Goal: Check status: Check status

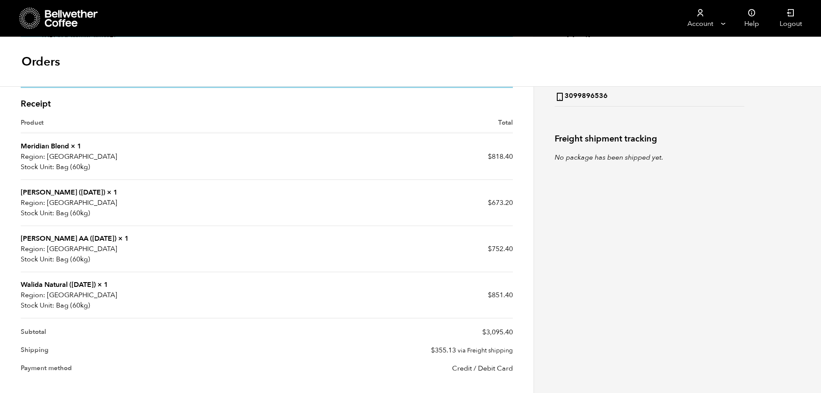
scroll to position [229, 0]
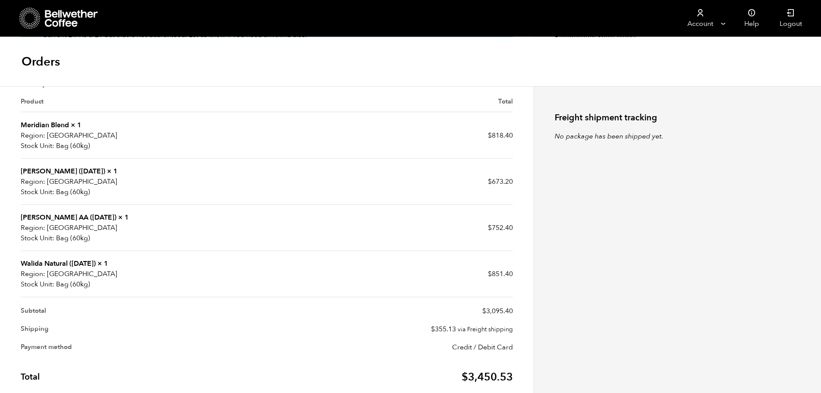
click at [305, 278] on td "$ 851.40" at bounding box center [390, 274] width 246 height 46
click at [63, 270] on p "USA" at bounding box center [144, 274] width 246 height 10
click at [53, 263] on link "Walida Natural ([DATE])" at bounding box center [58, 263] width 75 height 9
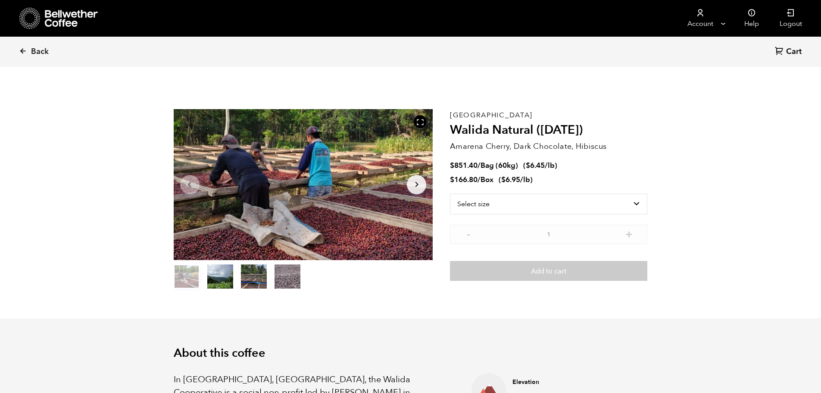
scroll to position [375, 459]
click at [21, 50] on icon at bounding box center [23, 51] width 8 height 8
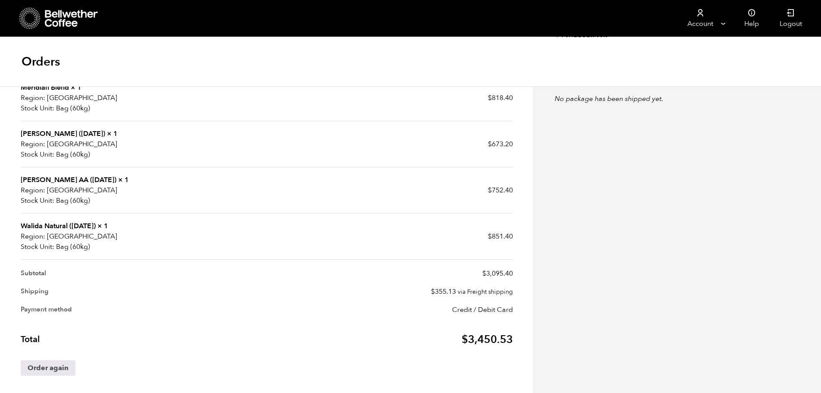
scroll to position [272, 0]
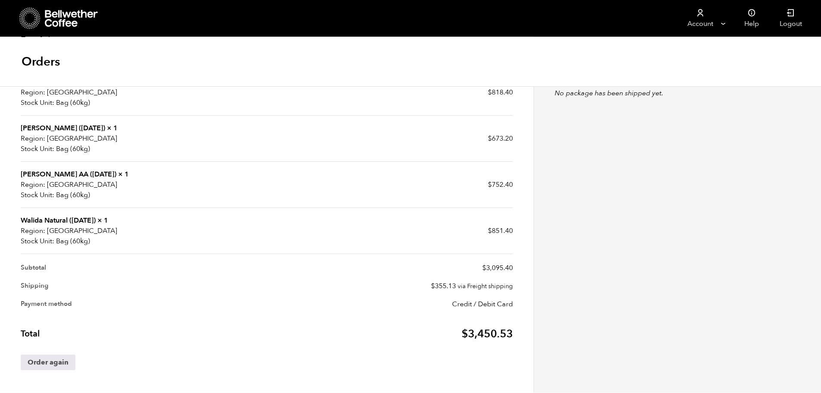
click at [39, 217] on link "Walida Natural ([DATE])" at bounding box center [58, 219] width 75 height 9
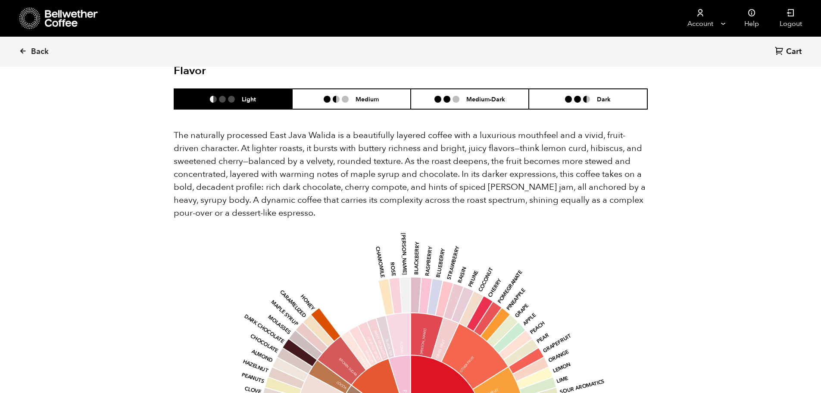
scroll to position [517, 0]
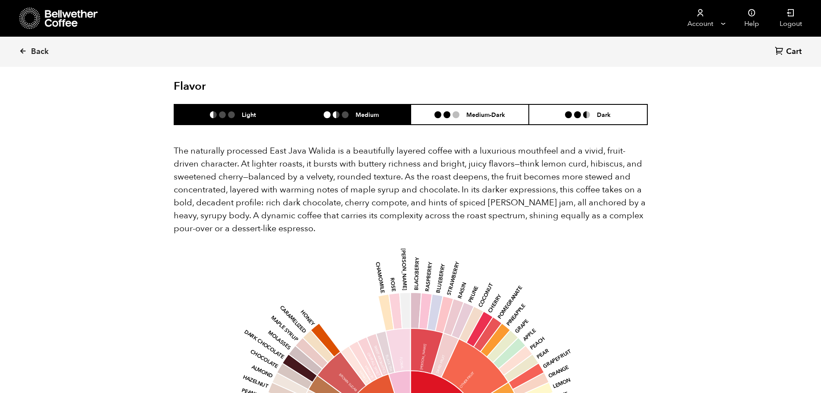
click at [365, 104] on li "Medium" at bounding box center [351, 114] width 119 height 20
click at [231, 107] on li "Light" at bounding box center [233, 114] width 119 height 20
click at [365, 111] on h6 "Medium" at bounding box center [367, 114] width 23 height 7
click at [260, 104] on li "Light" at bounding box center [233, 114] width 119 height 20
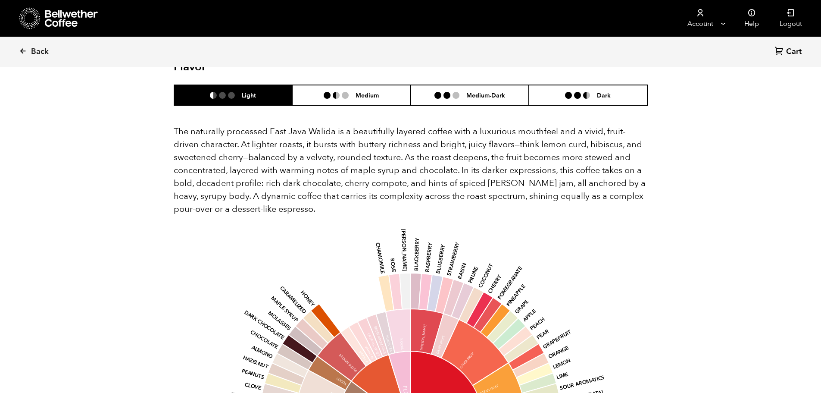
scroll to position [541, 0]
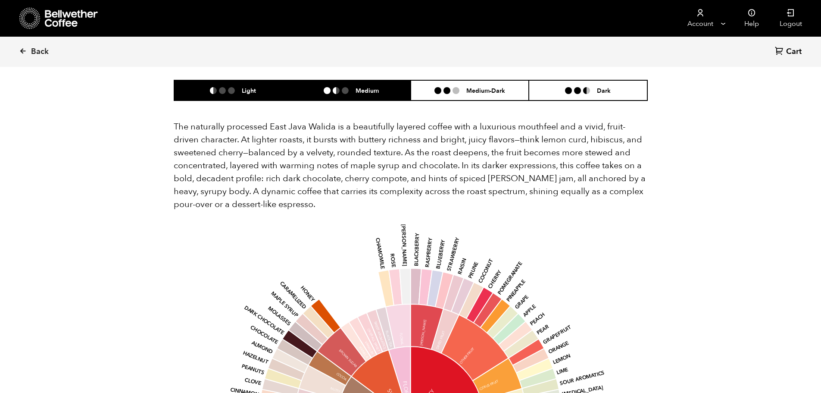
click at [342, 84] on li "Medium" at bounding box center [351, 90] width 119 height 20
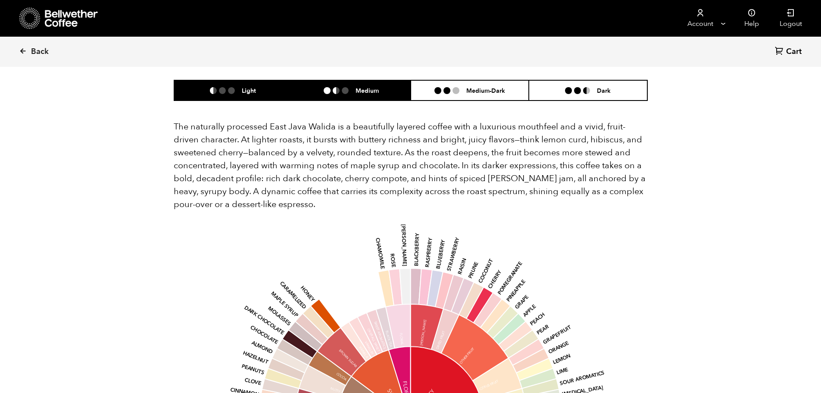
click at [272, 81] on li "Light" at bounding box center [233, 90] width 119 height 20
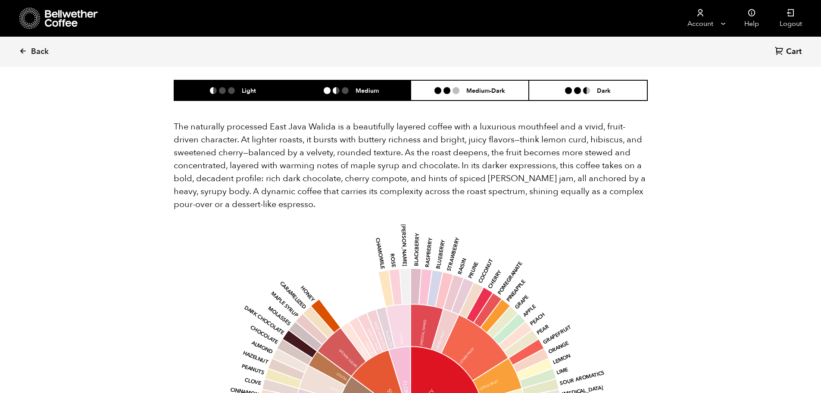
click at [350, 87] on ul at bounding box center [340, 90] width 32 height 7
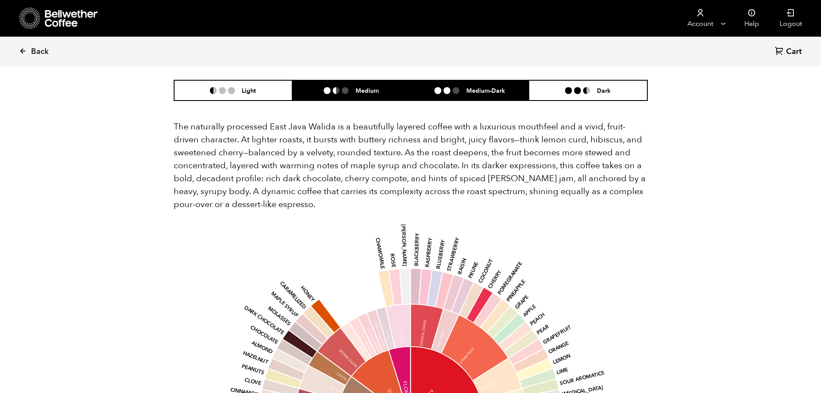
click at [475, 87] on h6 "Medium-Dark" at bounding box center [485, 90] width 39 height 7
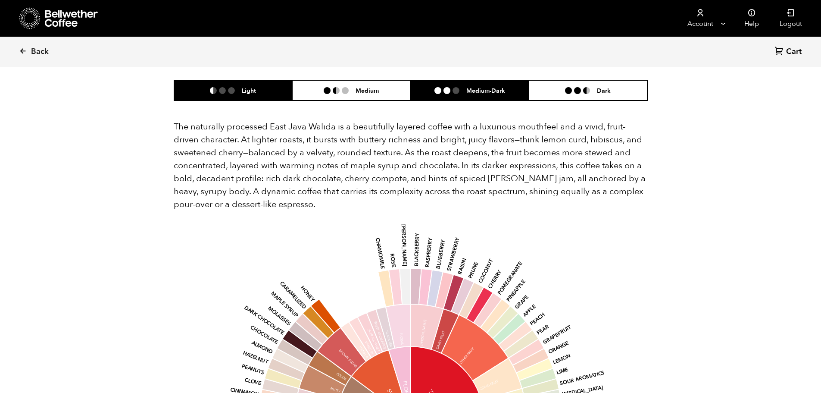
click at [267, 80] on li "Light" at bounding box center [233, 90] width 119 height 20
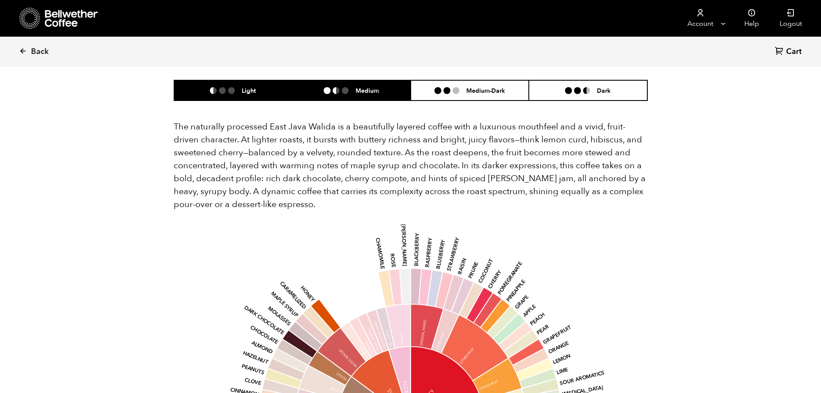
click at [375, 87] on h6 "Medium" at bounding box center [367, 90] width 23 height 7
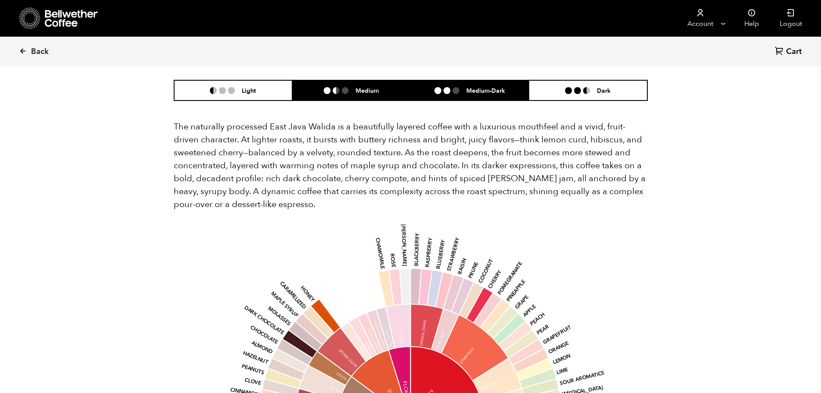
click at [450, 80] on li "Medium-Dark" at bounding box center [470, 90] width 119 height 20
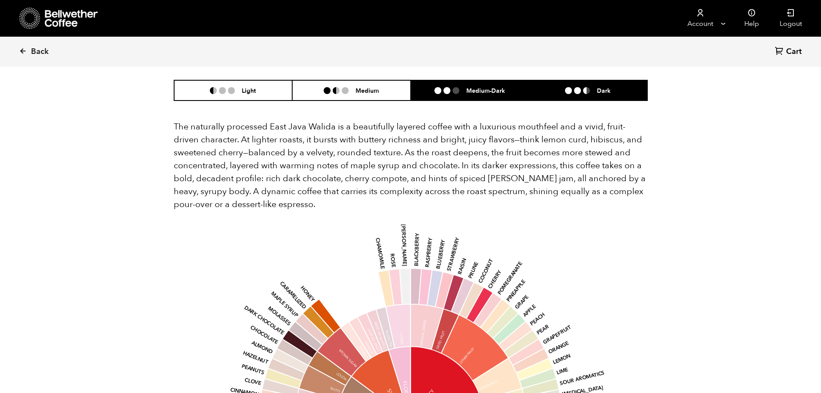
click at [573, 87] on ul at bounding box center [581, 90] width 32 height 7
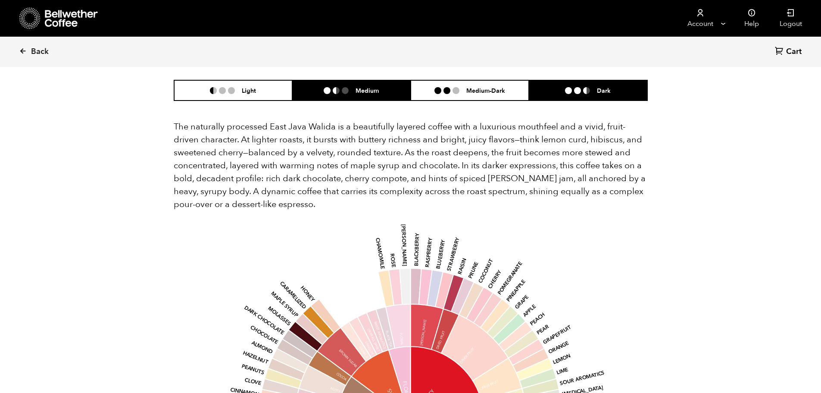
click at [388, 80] on li "Medium" at bounding box center [351, 90] width 119 height 20
